Goal: Task Accomplishment & Management: Use online tool/utility

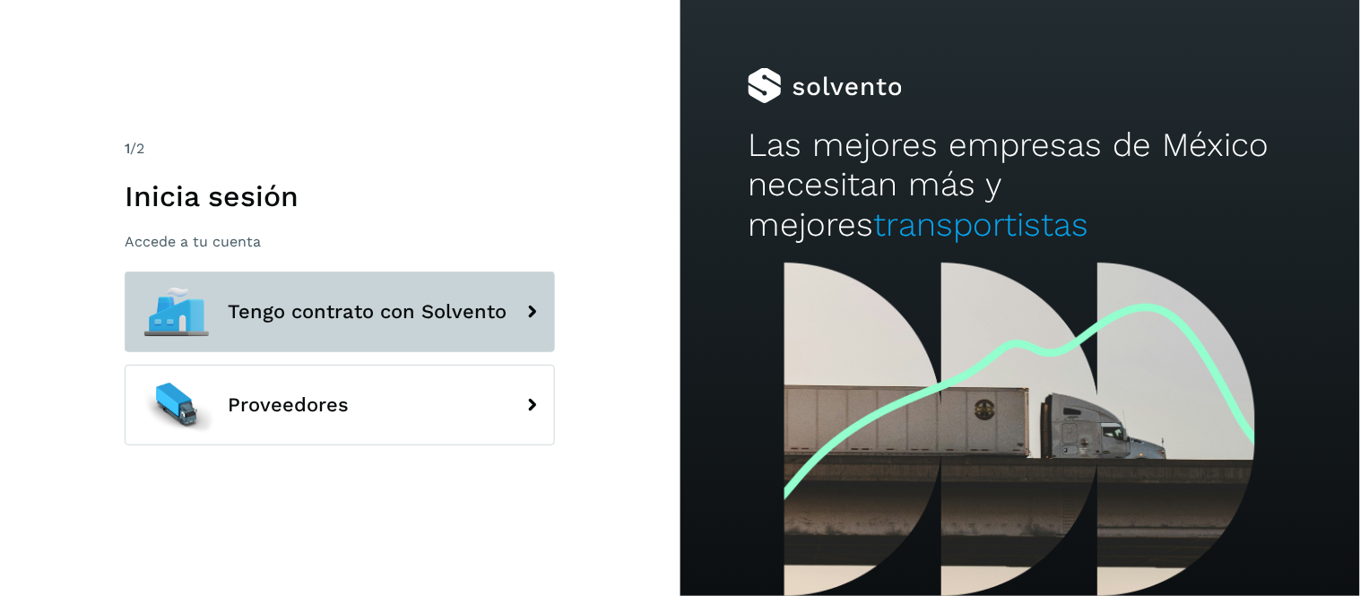
click at [382, 307] on span "Tengo contrato con Solvento" at bounding box center [367, 312] width 279 height 22
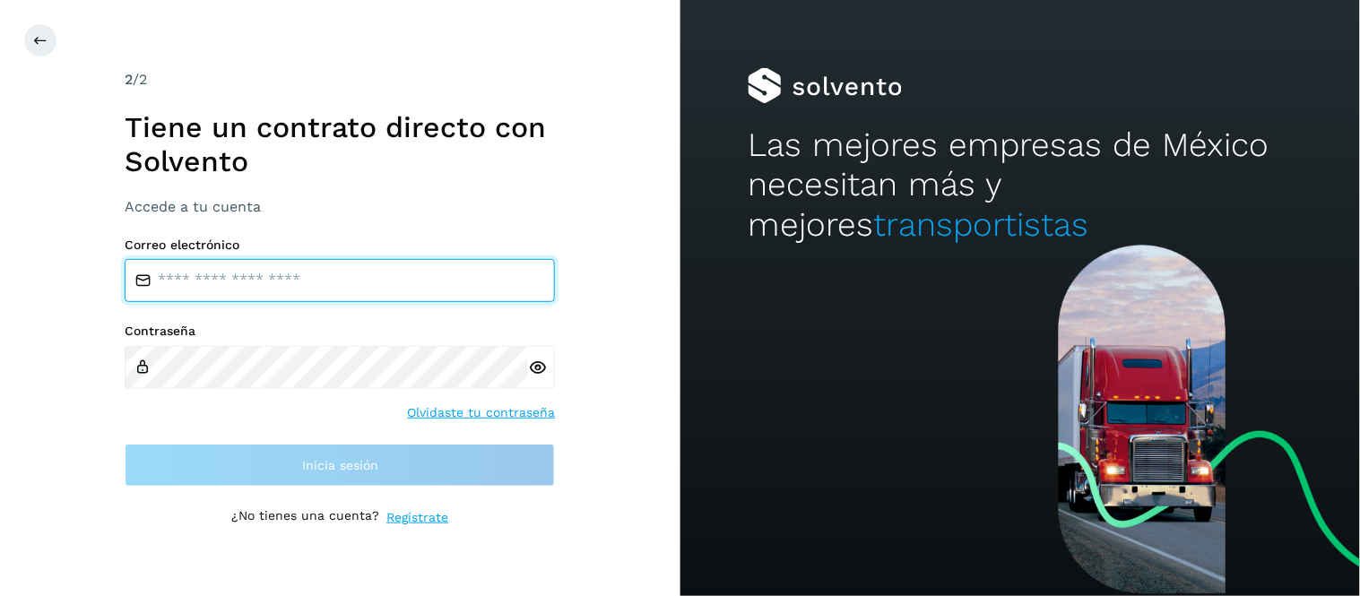
type input "**********"
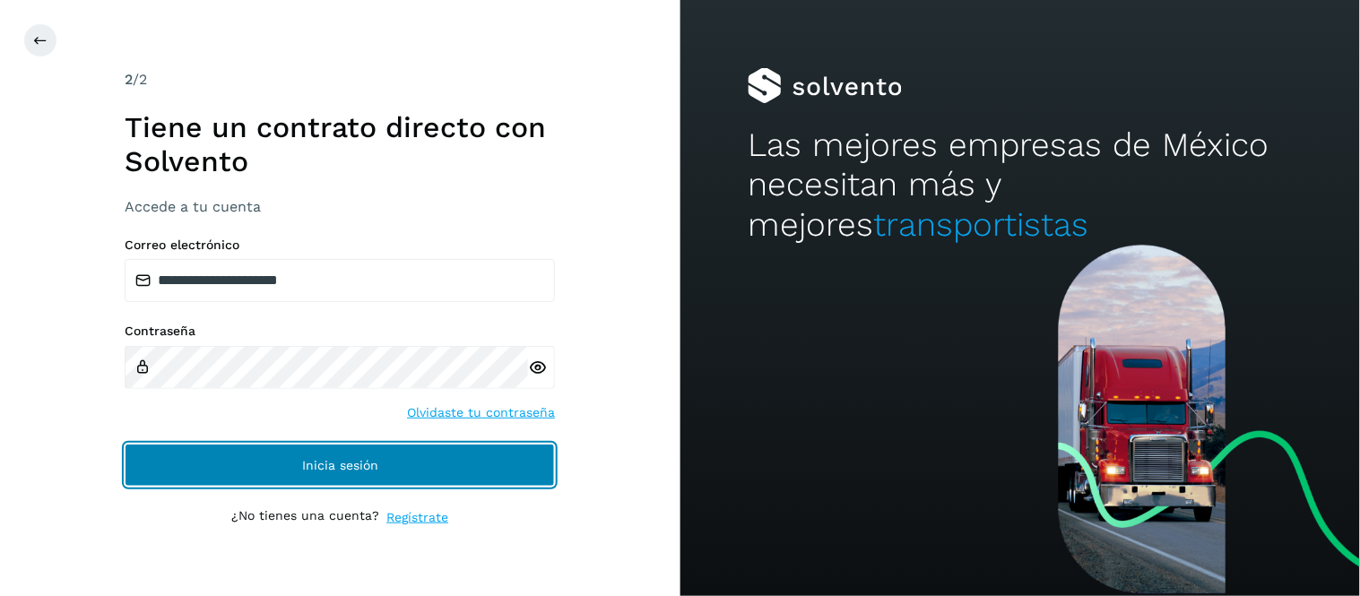
click at [364, 466] on span "Inicia sesión" at bounding box center [340, 465] width 76 height 13
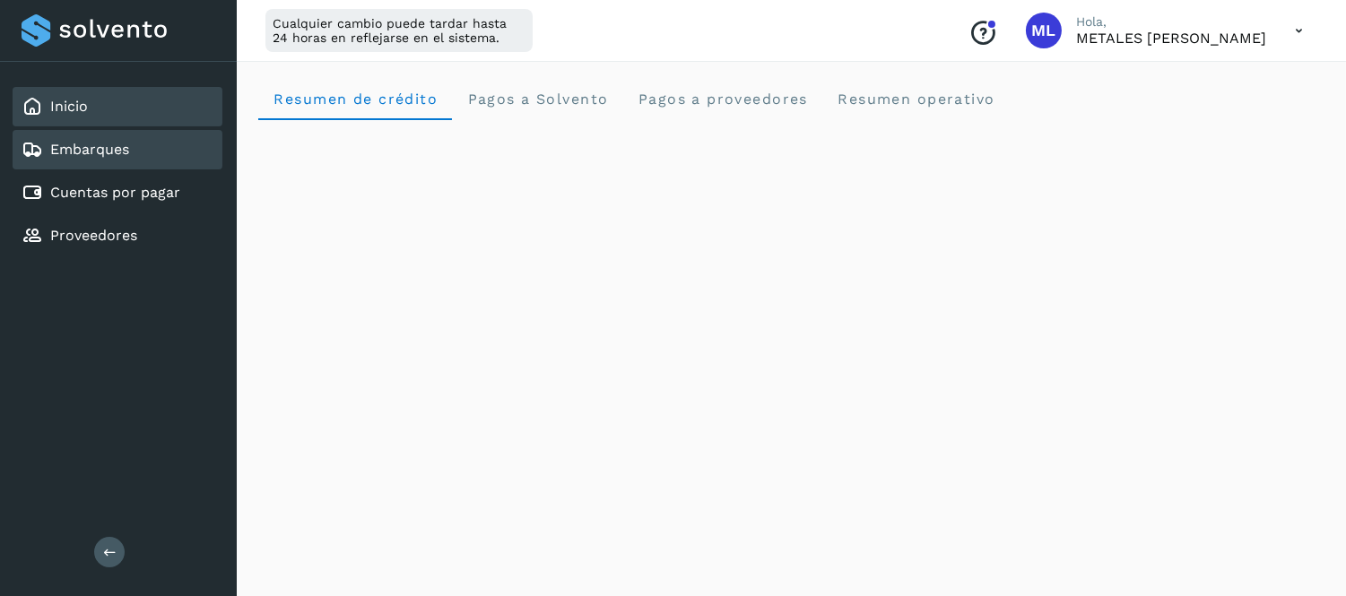
click at [154, 140] on div "Embarques" at bounding box center [118, 149] width 210 height 39
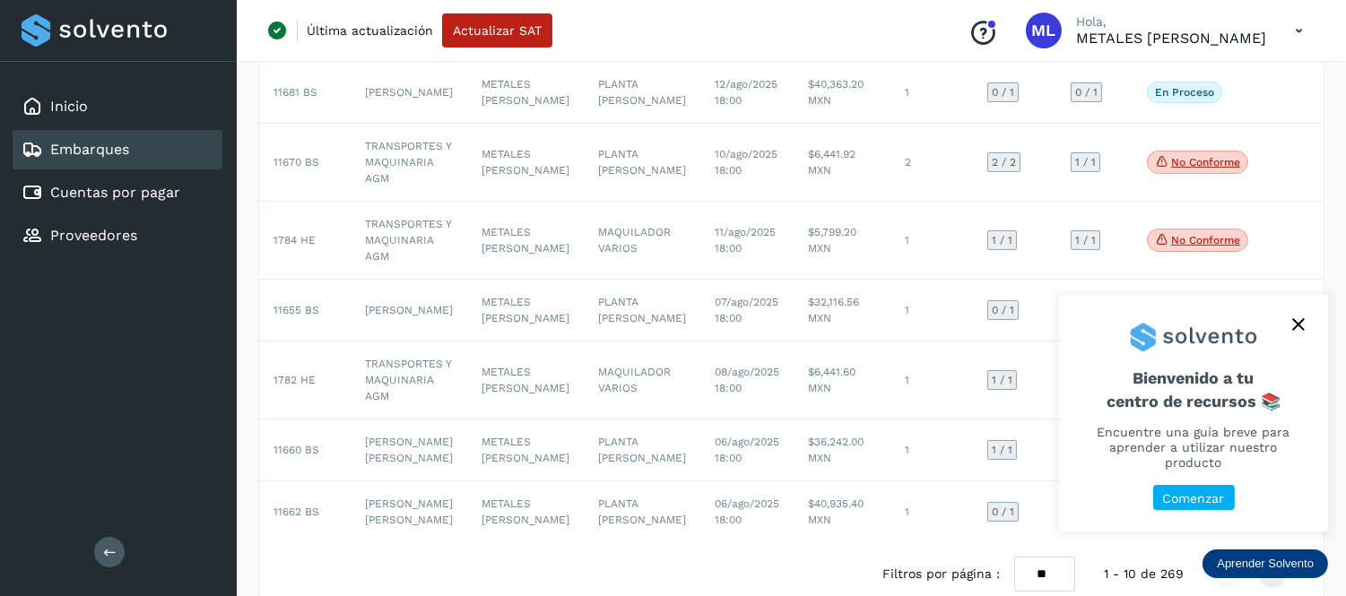
click at [1296, 331] on icon "close," at bounding box center [1298, 324] width 13 height 13
drag, startPoint x: 1296, startPoint y: 344, endPoint x: 1230, endPoint y: 388, distance: 79.6
click at [1295, 331] on icon "close," at bounding box center [1298, 324] width 13 height 13
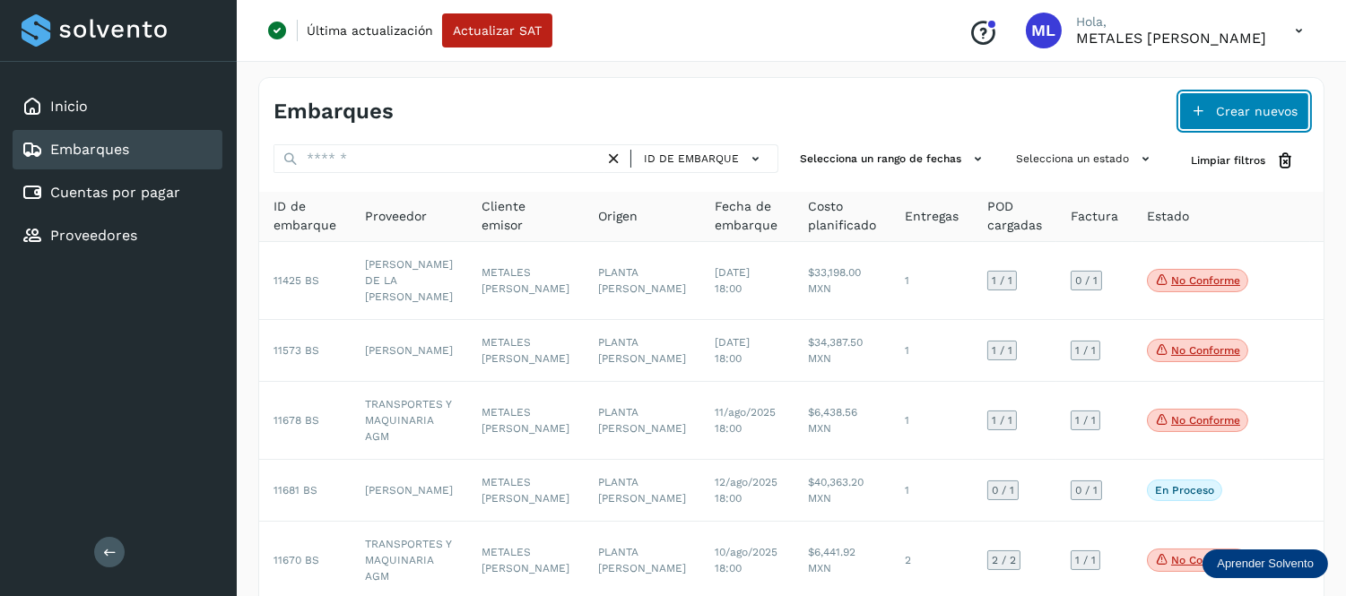
click at [1264, 105] on span "Crear nuevos" at bounding box center [1257, 111] width 82 height 13
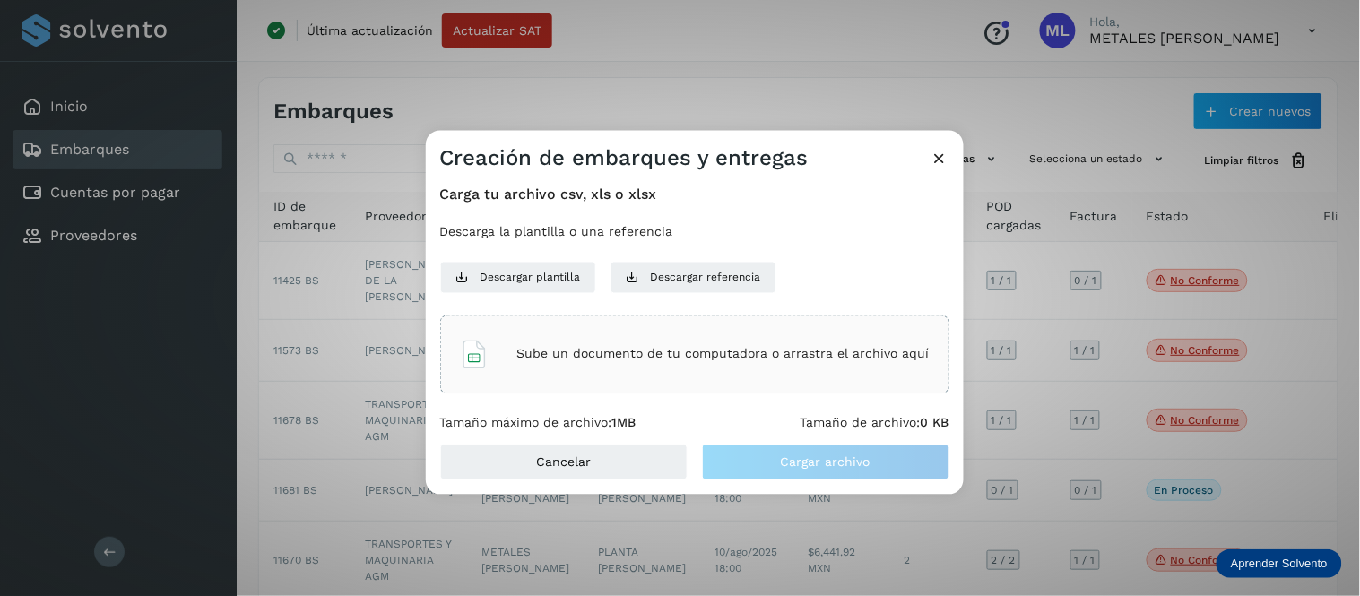
click at [660, 348] on p "Sube un documento de tu computadora o arrastra el archivo aquí" at bounding box center [723, 354] width 412 height 15
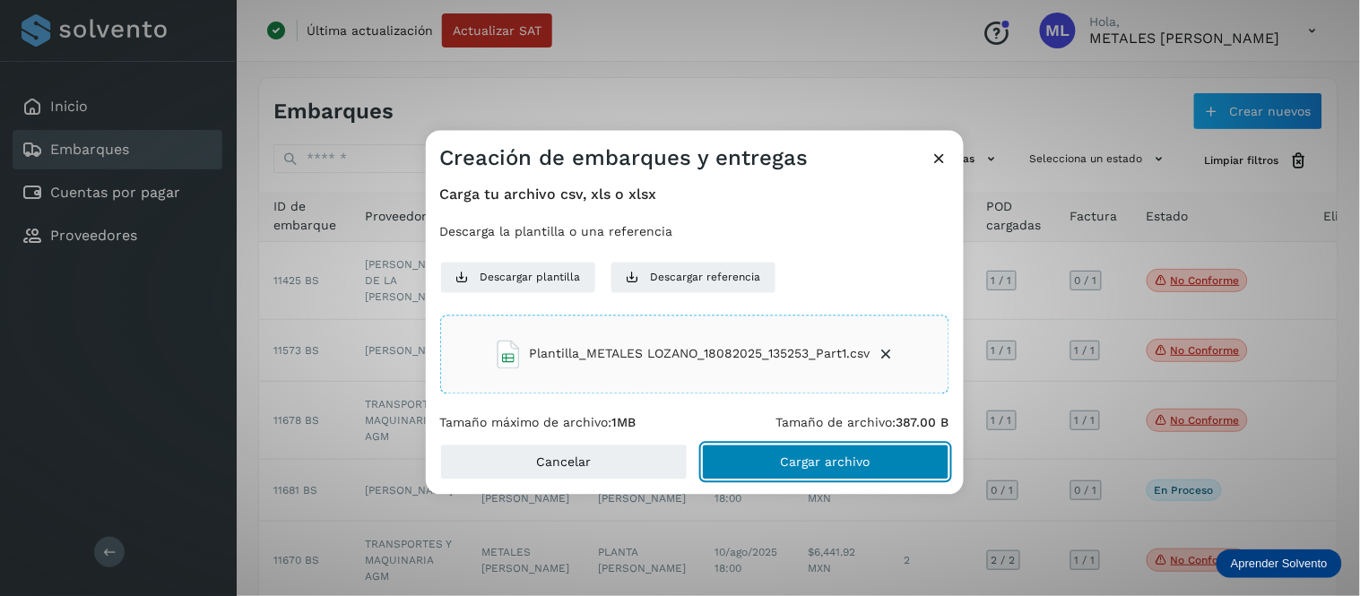
click at [831, 462] on span "Cargar archivo" at bounding box center [826, 462] width 90 height 13
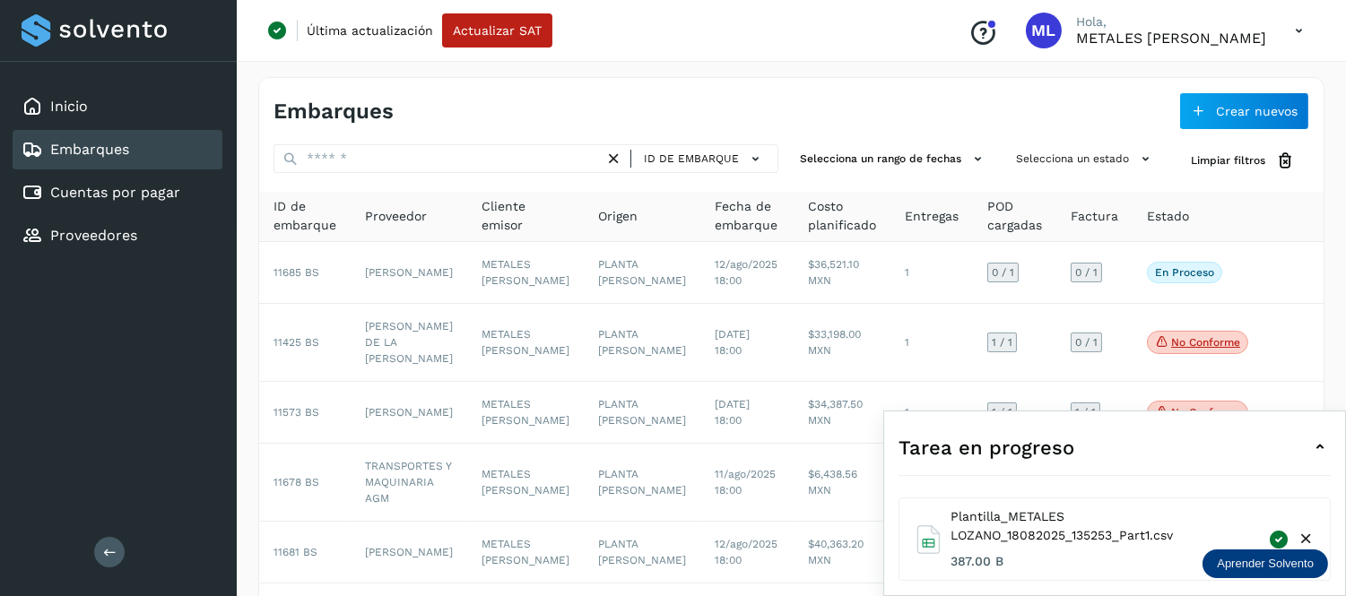
click at [1321, 446] on icon at bounding box center [1320, 448] width 22 height 22
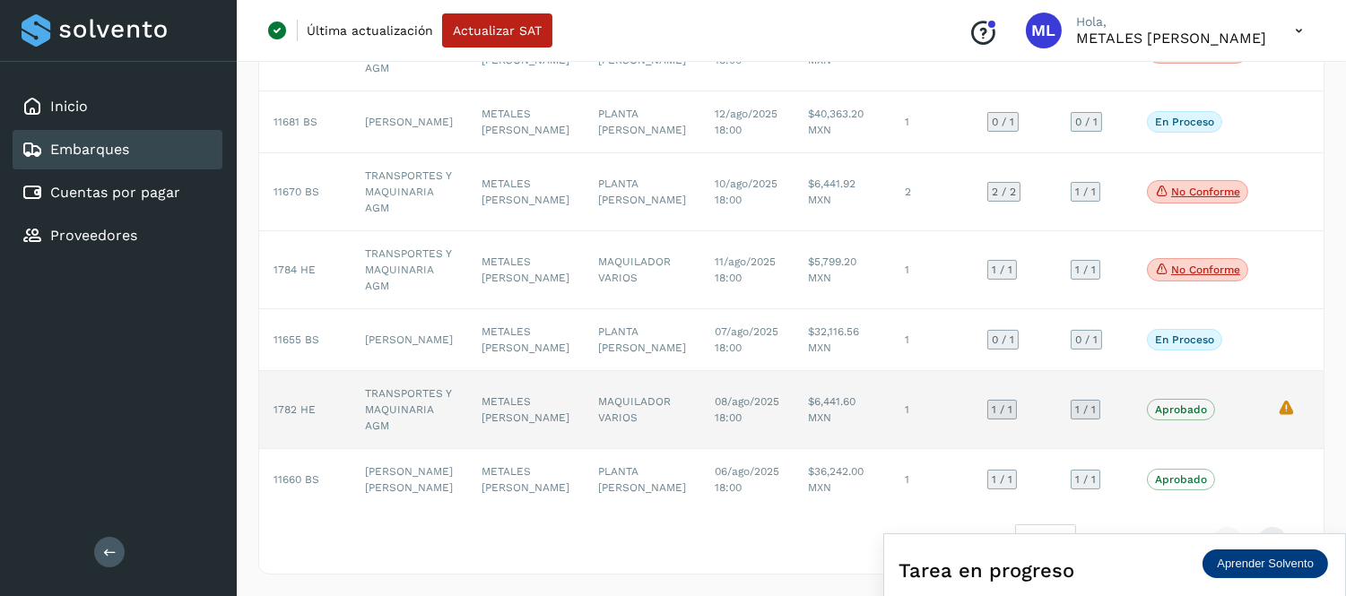
scroll to position [495, 0]
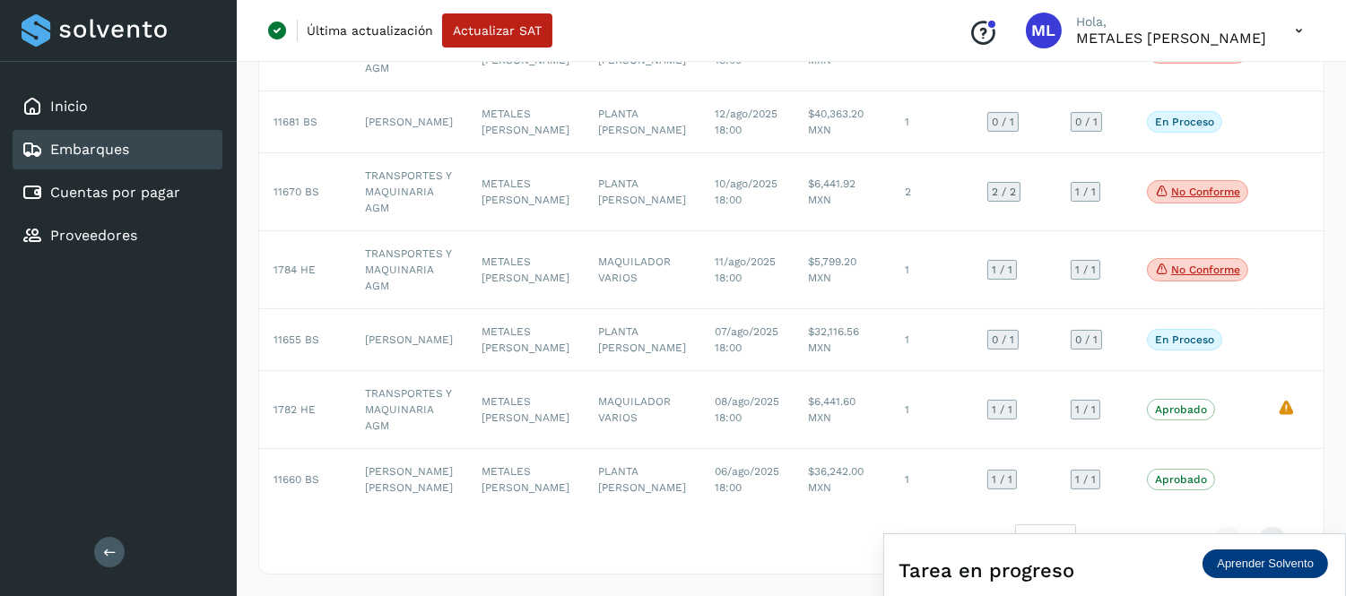
click at [1309, 27] on icon at bounding box center [1298, 31] width 37 height 37
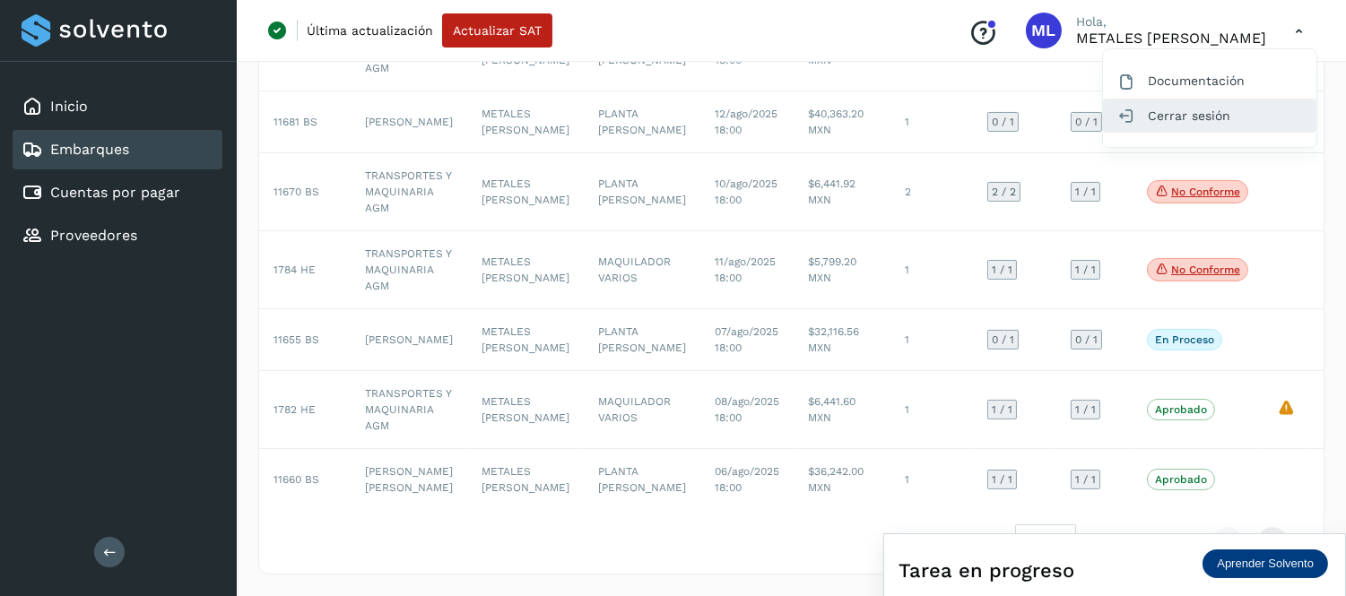
click at [1207, 112] on div "Cerrar sesión" at bounding box center [1209, 116] width 213 height 34
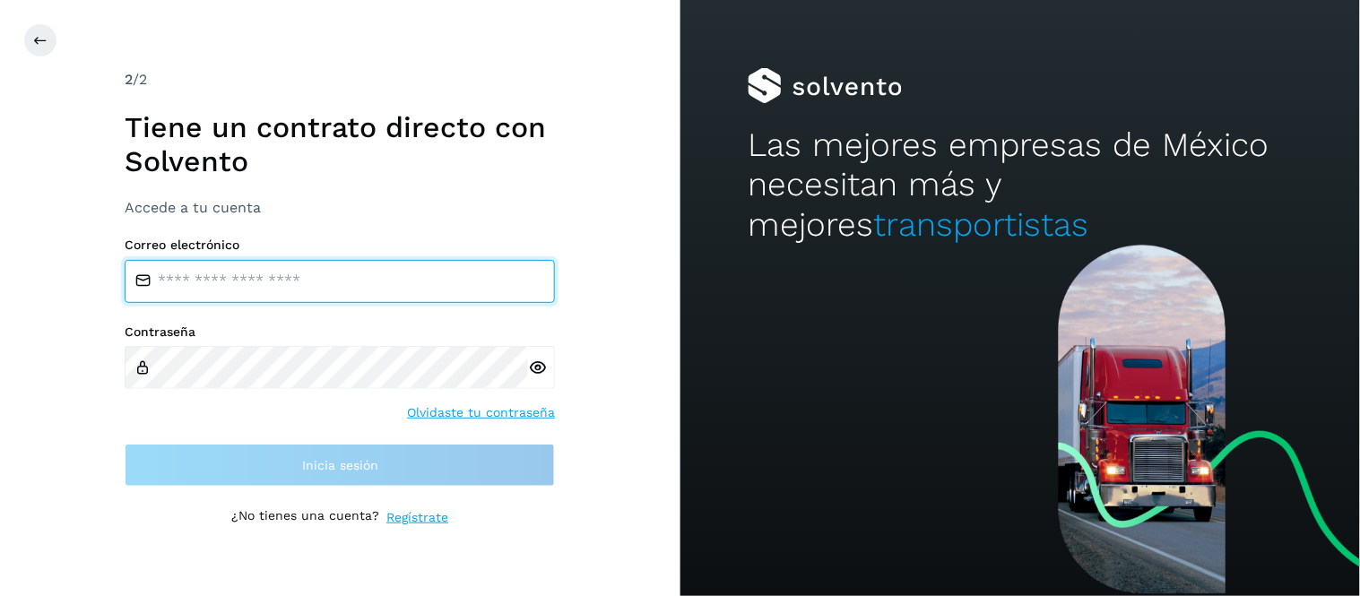
type input "**********"
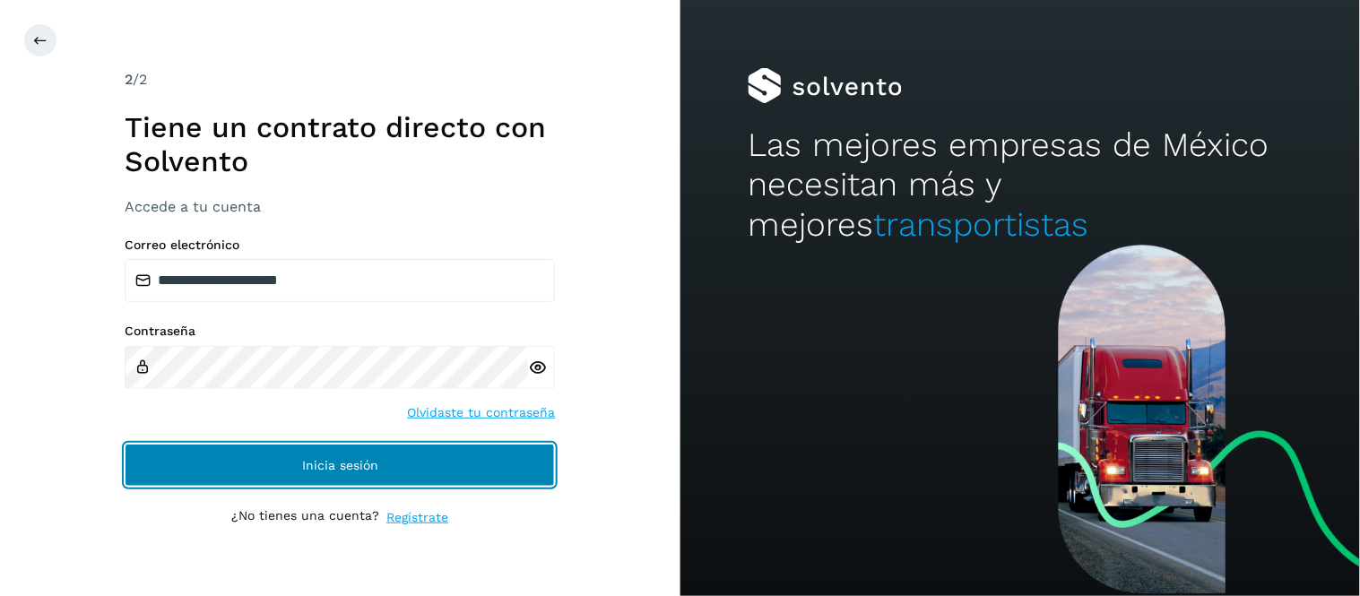
drag, startPoint x: 455, startPoint y: 469, endPoint x: 323, endPoint y: 446, distance: 134.7
click at [454, 469] on button "Inicia sesión" at bounding box center [340, 465] width 430 height 43
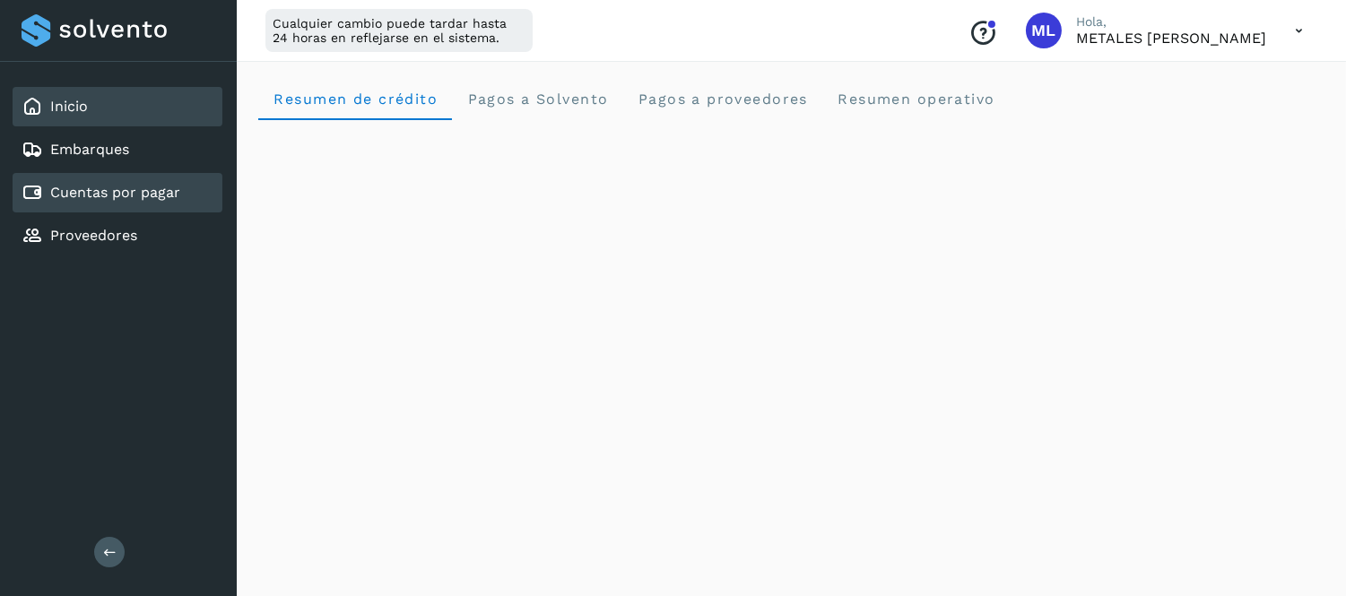
click at [158, 194] on link "Cuentas por pagar" at bounding box center [115, 192] width 130 height 17
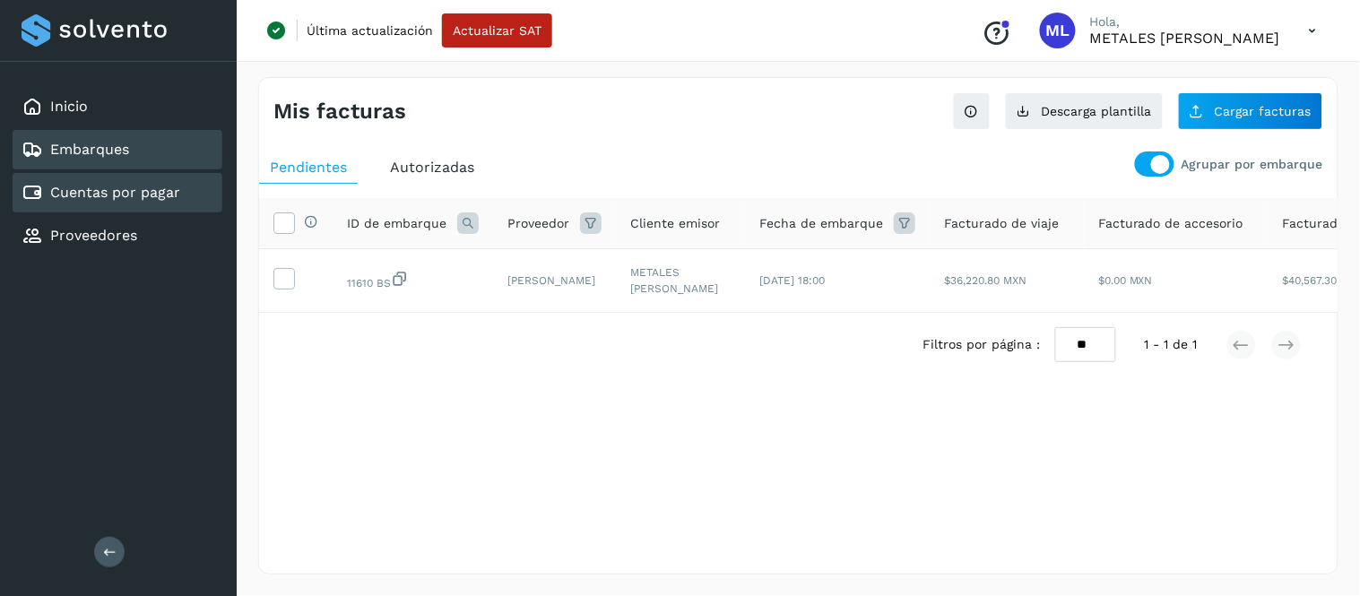
click at [139, 148] on div "Embarques" at bounding box center [118, 149] width 210 height 39
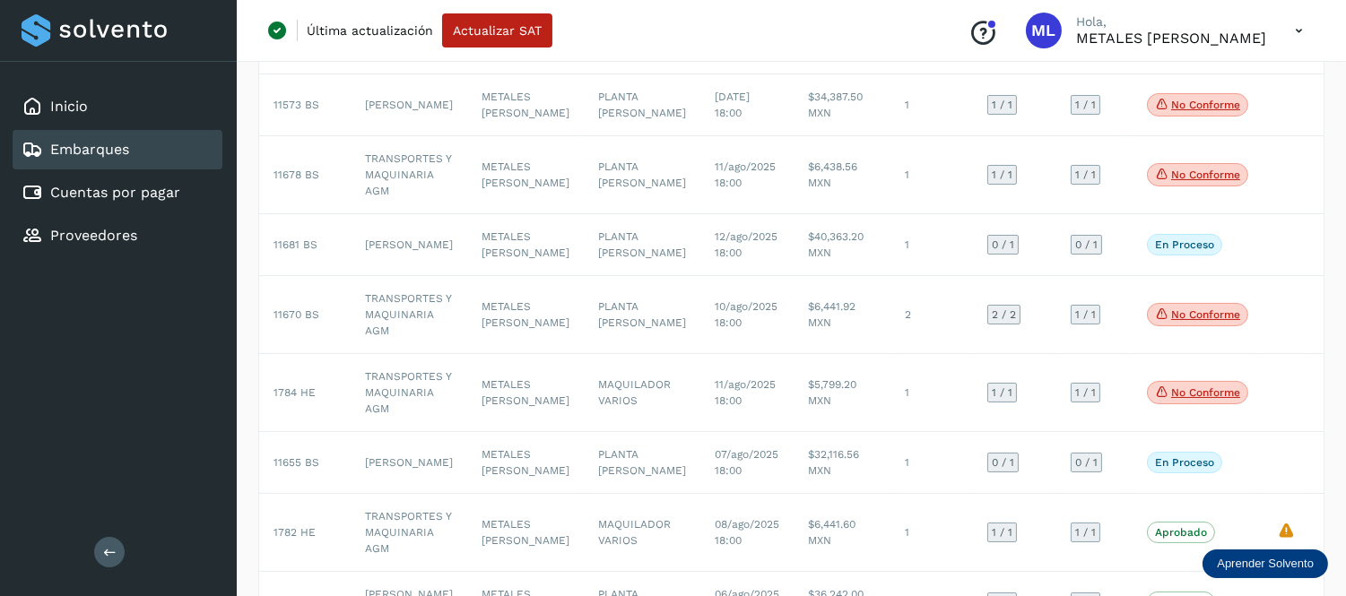
scroll to position [96, 0]
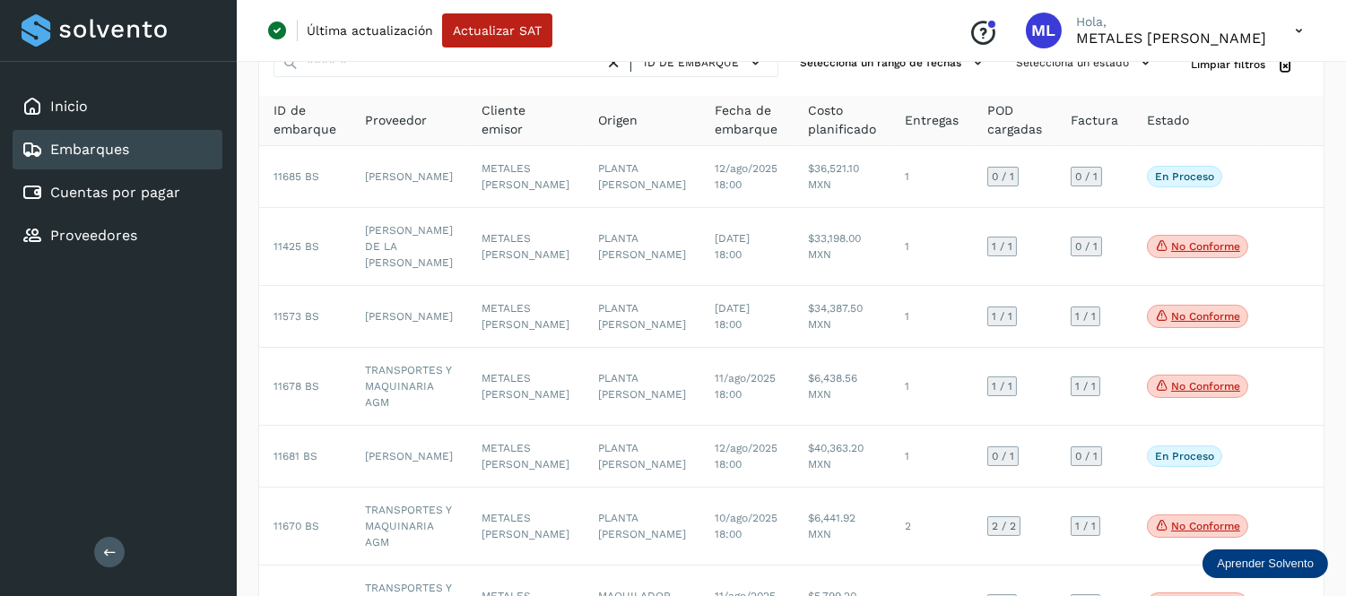
click at [1292, 28] on icon at bounding box center [1298, 31] width 37 height 37
click at [1207, 126] on div "Cerrar sesión" at bounding box center [1209, 116] width 213 height 34
